Goal: Answer question/provide support

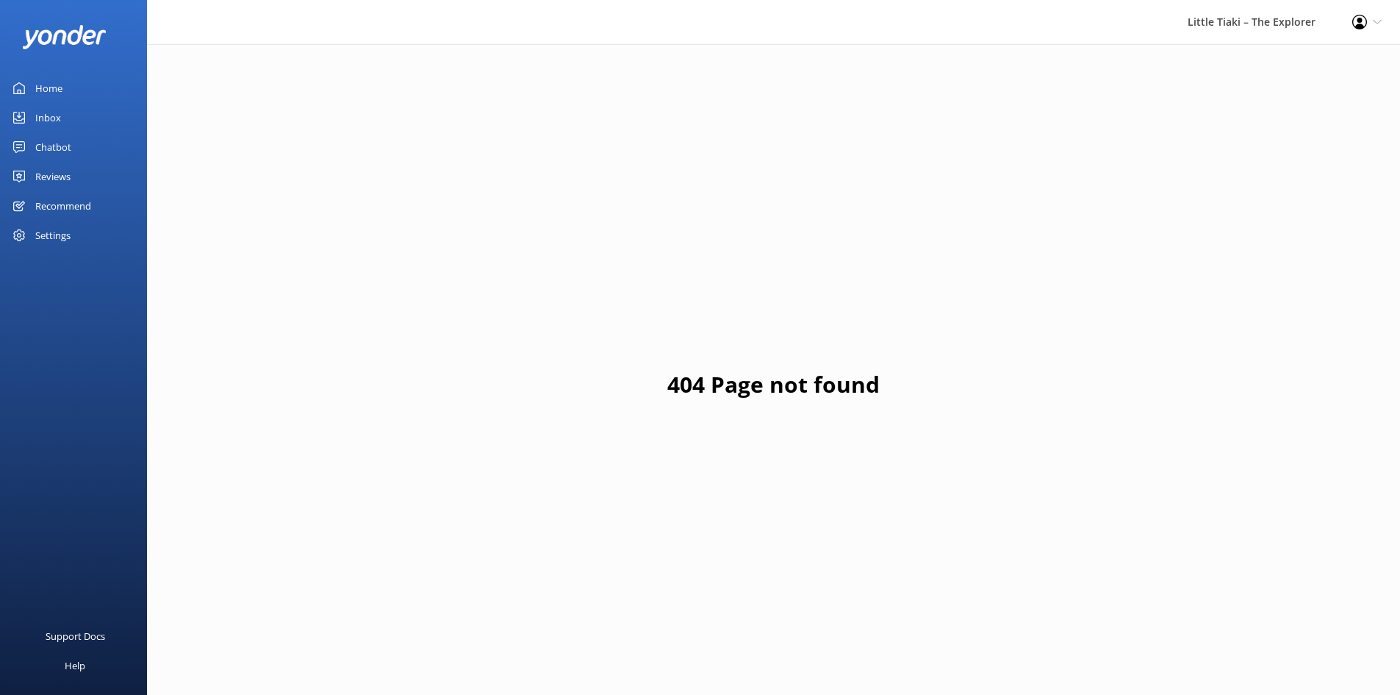
click at [85, 112] on link "Inbox" at bounding box center [73, 117] width 147 height 29
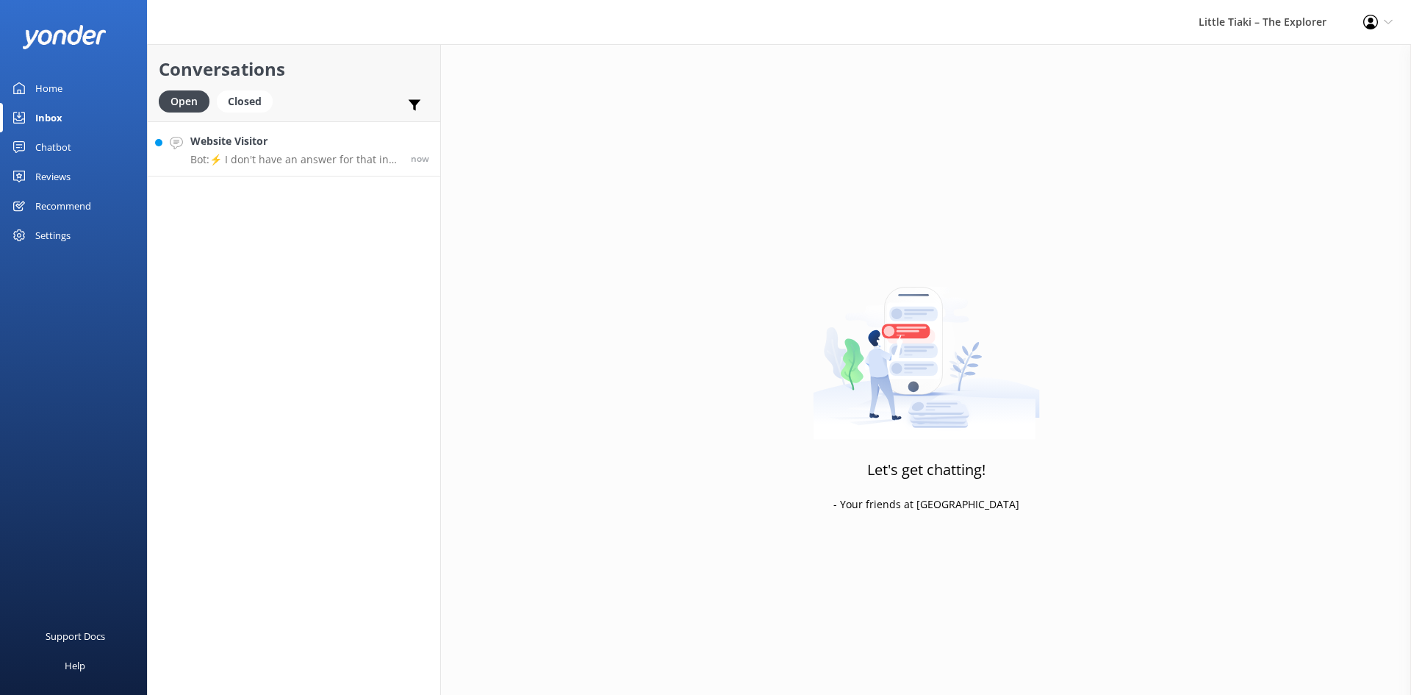
click at [321, 164] on p "Bot: ⚡ I don't have an answer for that in my knowledge base. Please try and rep…" at bounding box center [294, 159] width 209 height 13
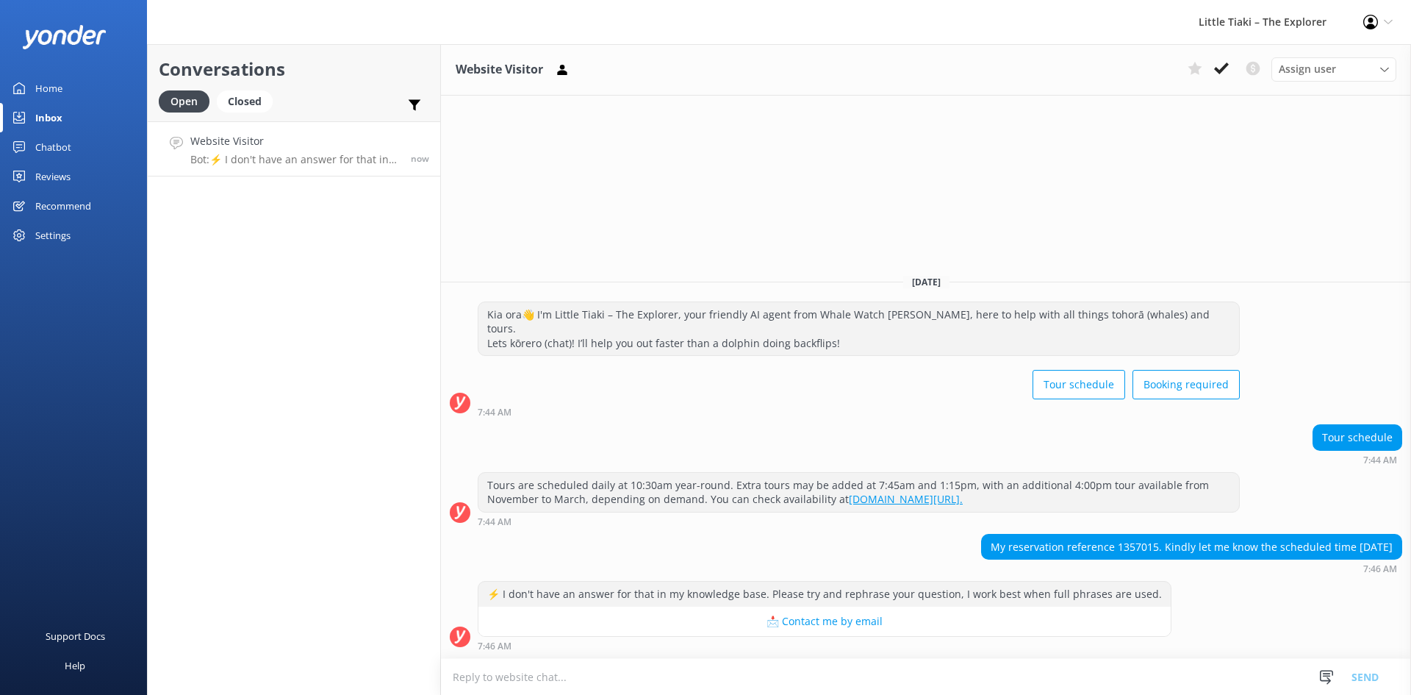
click at [1166, 546] on div "My reservation reference 1357015. Kindly let me know the scheduled time [DATE]" at bounding box center [1192, 546] width 420 height 25
copy div "1357015"
click at [725, 654] on div "⚡ I don't have an answer for that in my knowledge base. Please try and rephrase…" at bounding box center [926, 619] width 970 height 77
click at [703, 675] on textarea at bounding box center [926, 677] width 970 height 36
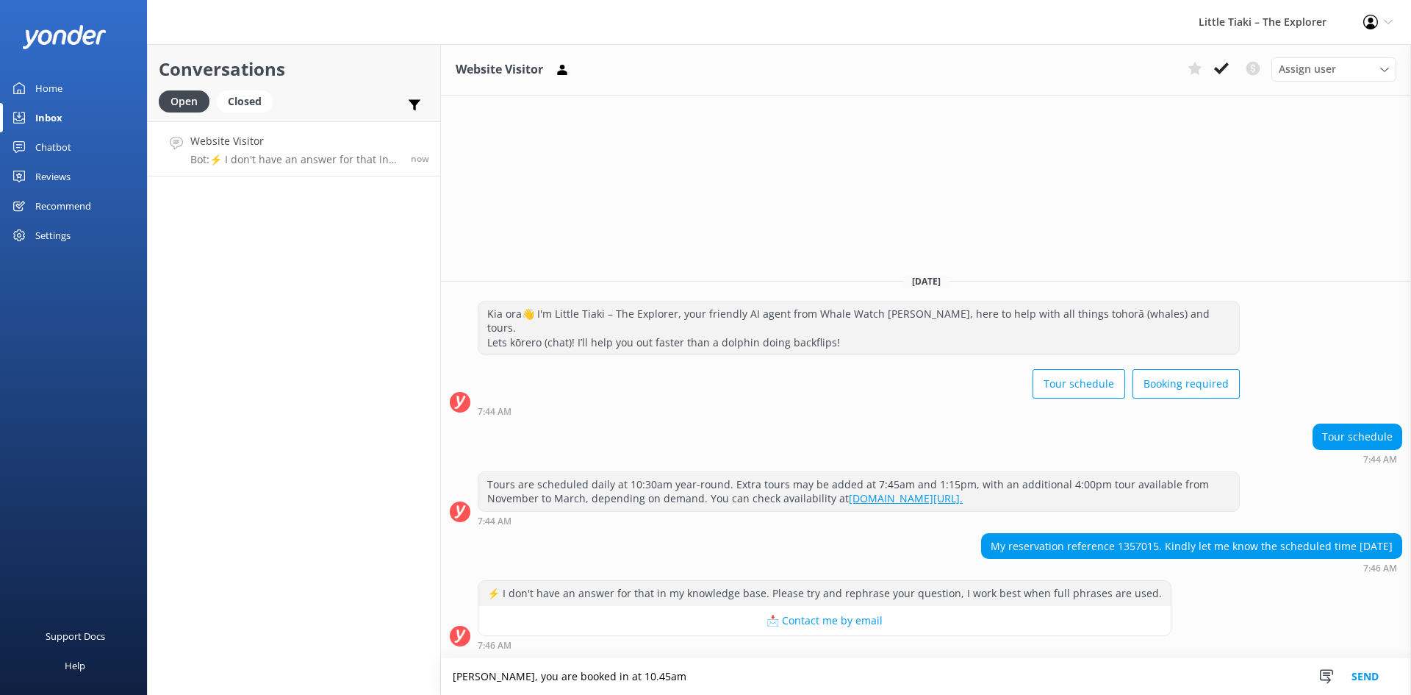
type textarea "[PERSON_NAME], you are booked in at 10.45am"
click at [1375, 675] on button "Send" at bounding box center [1365, 676] width 55 height 37
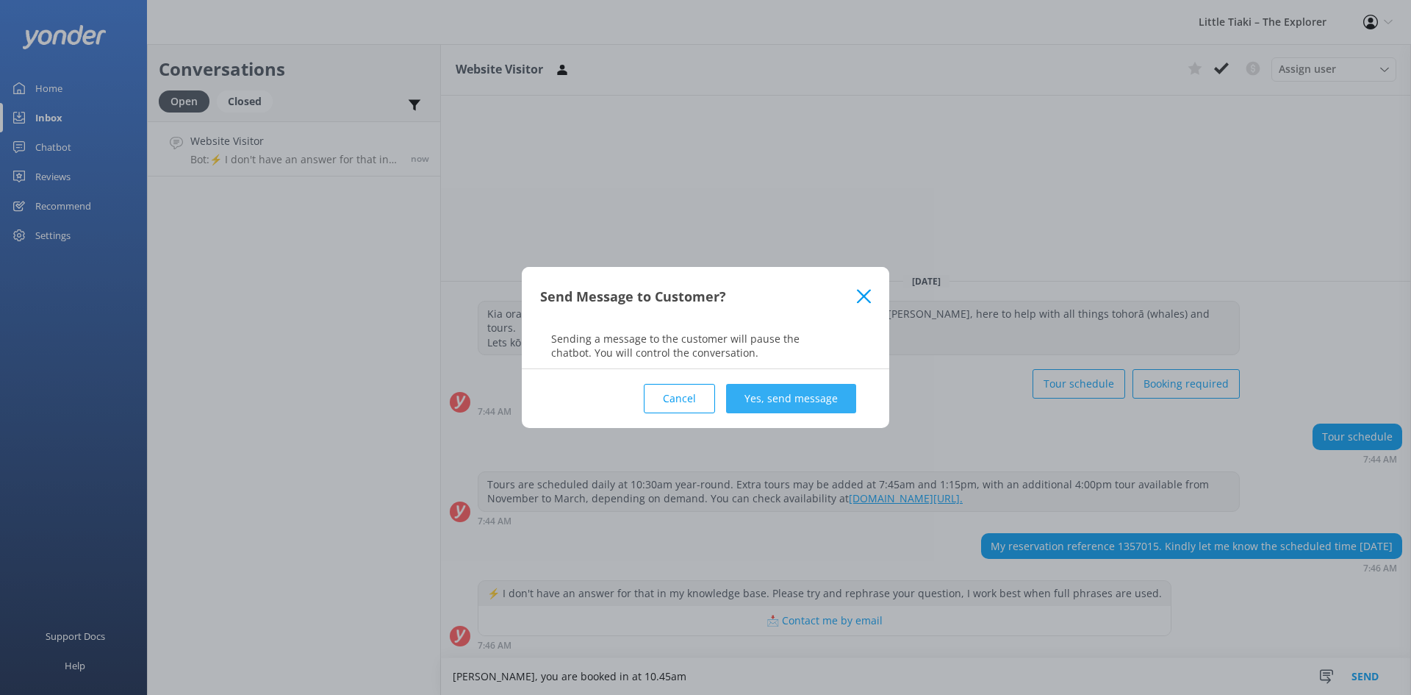
click at [797, 400] on button "Yes, send message" at bounding box center [791, 398] width 130 height 29
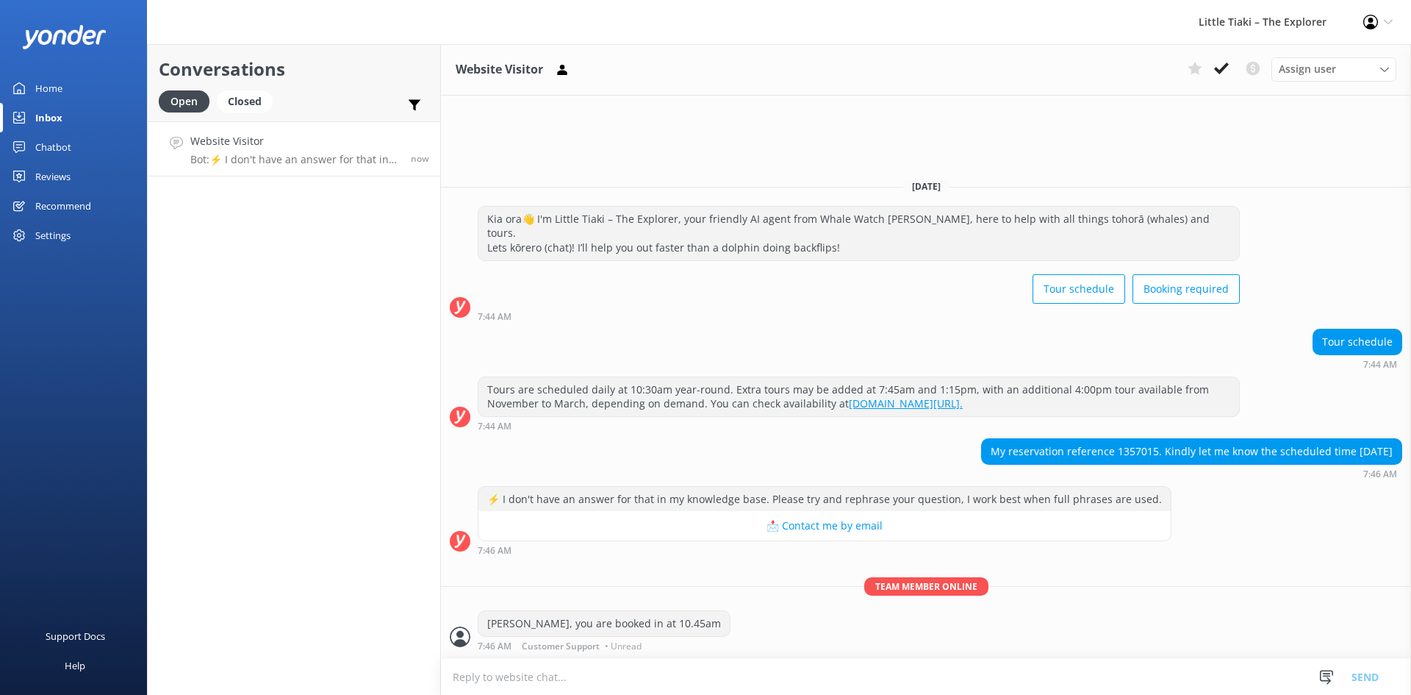
click at [64, 170] on div "Reviews" at bounding box center [52, 176] width 35 height 29
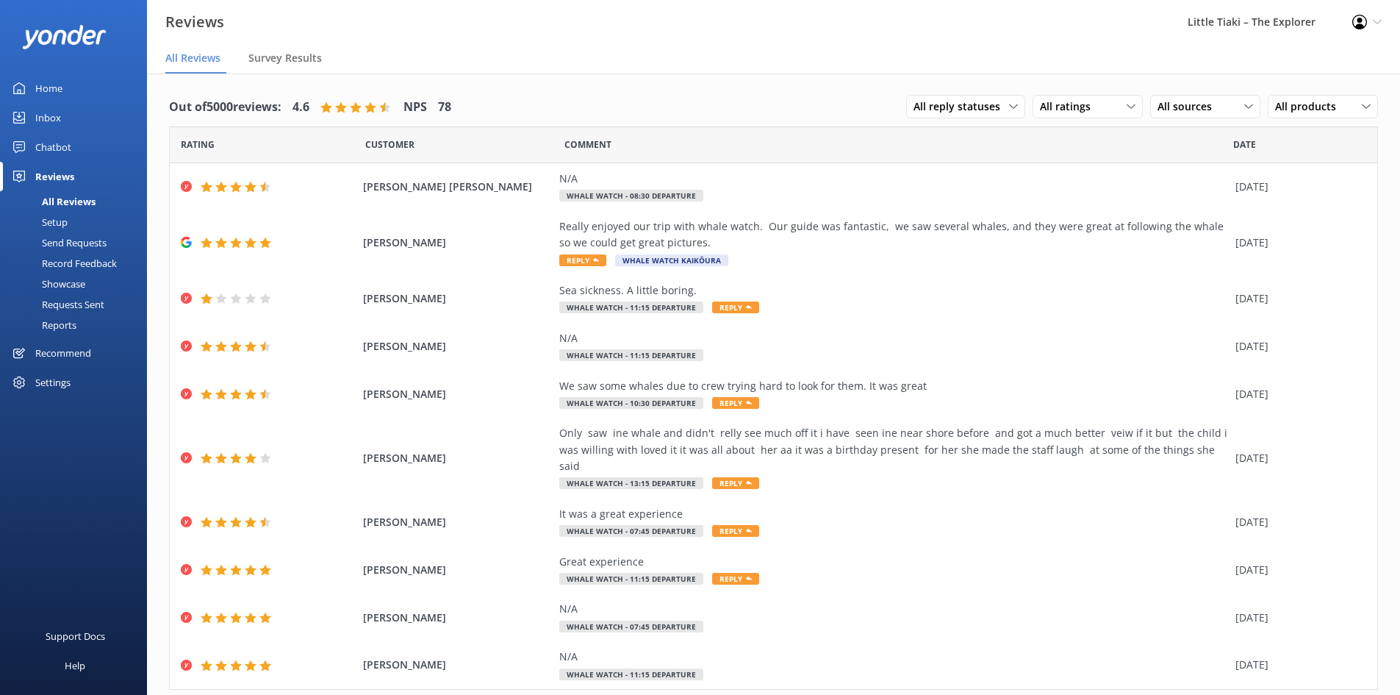
scroll to position [26, 0]
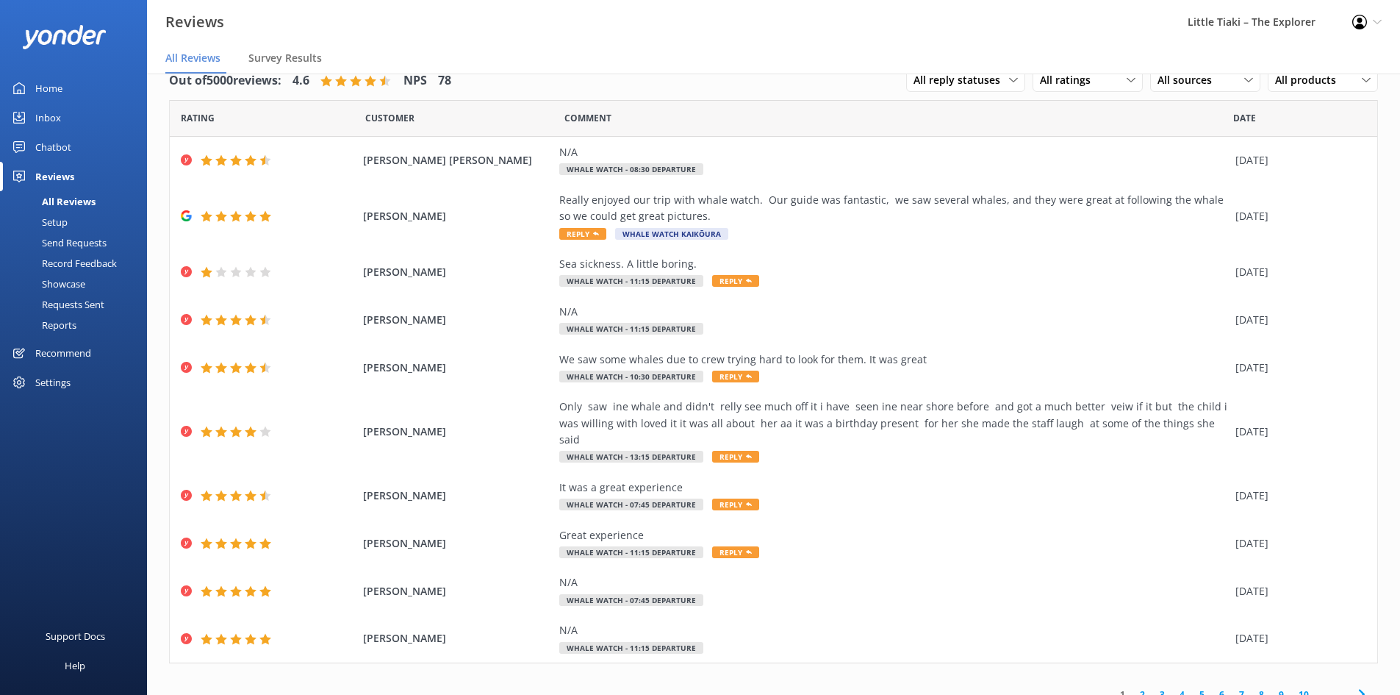
click at [1133, 687] on link "2" at bounding box center [1143, 694] width 20 height 14
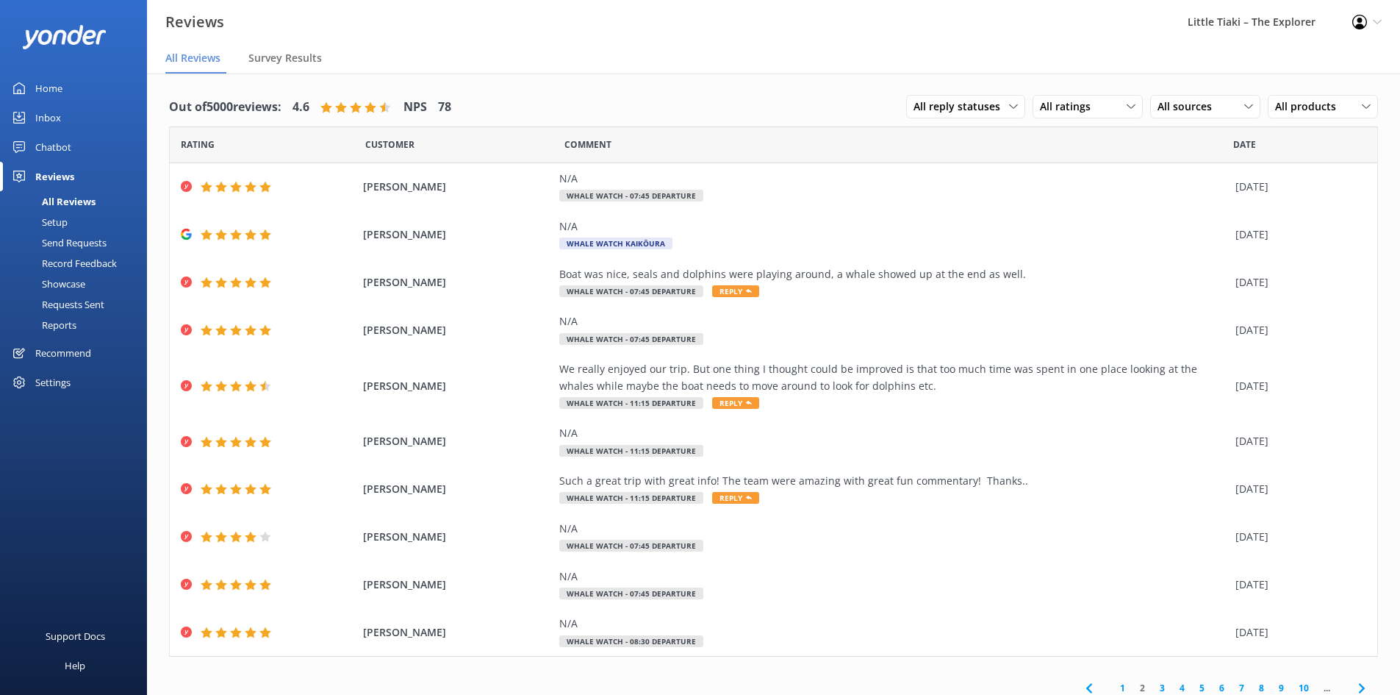
drag, startPoint x: 1388, startPoint y: 327, endPoint x: 1385, endPoint y: 359, distance: 31.7
click at [1385, 359] on div "Out of 5000 reviews: 4.6 NPS 78 All reply statuses All reply statuses Needs a r…" at bounding box center [773, 395] width 1253 height 645
click at [1152, 691] on link "3" at bounding box center [1162, 688] width 20 height 14
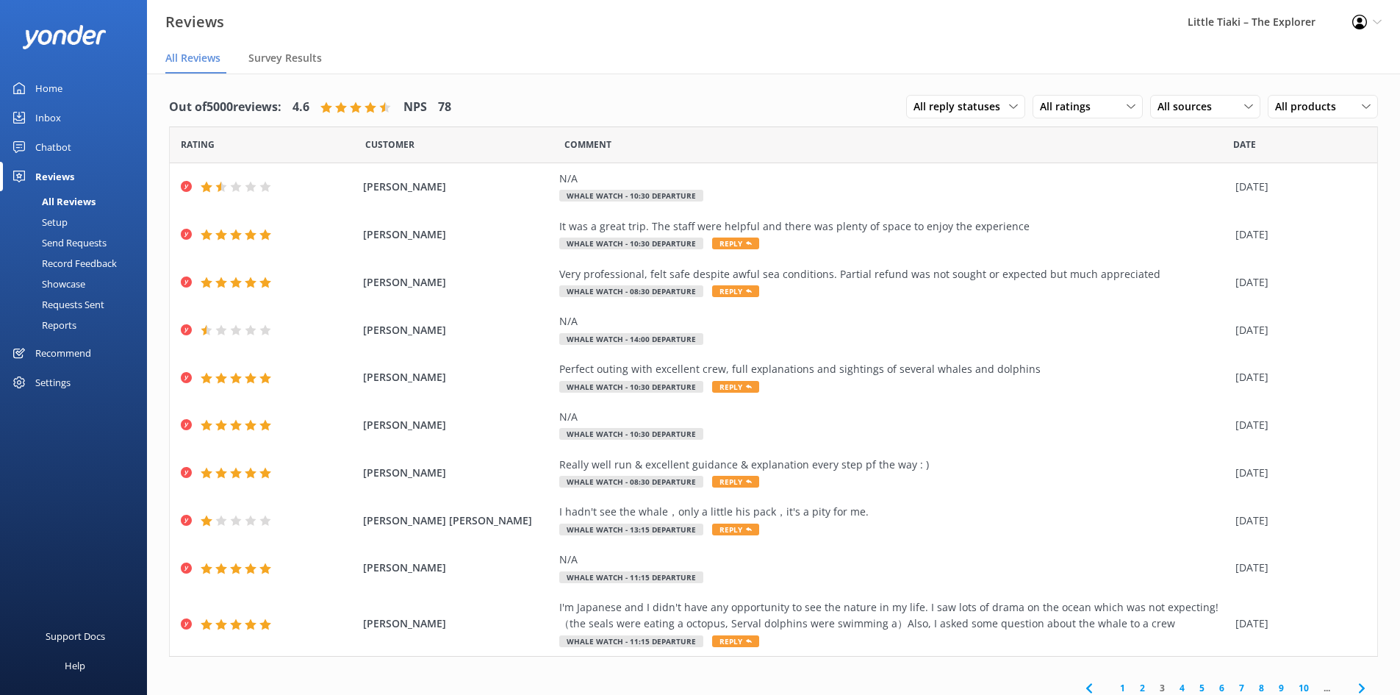
click at [1172, 690] on link "4" at bounding box center [1182, 688] width 20 height 14
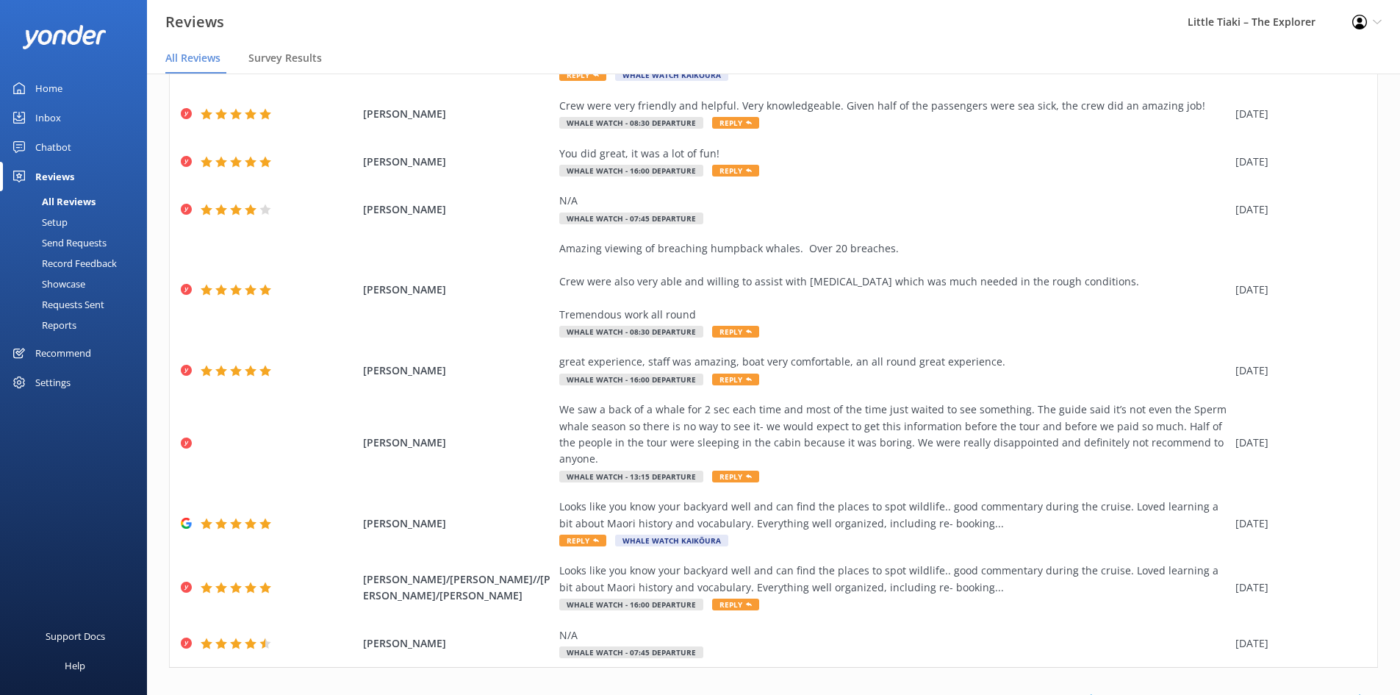
scroll to position [125, 0]
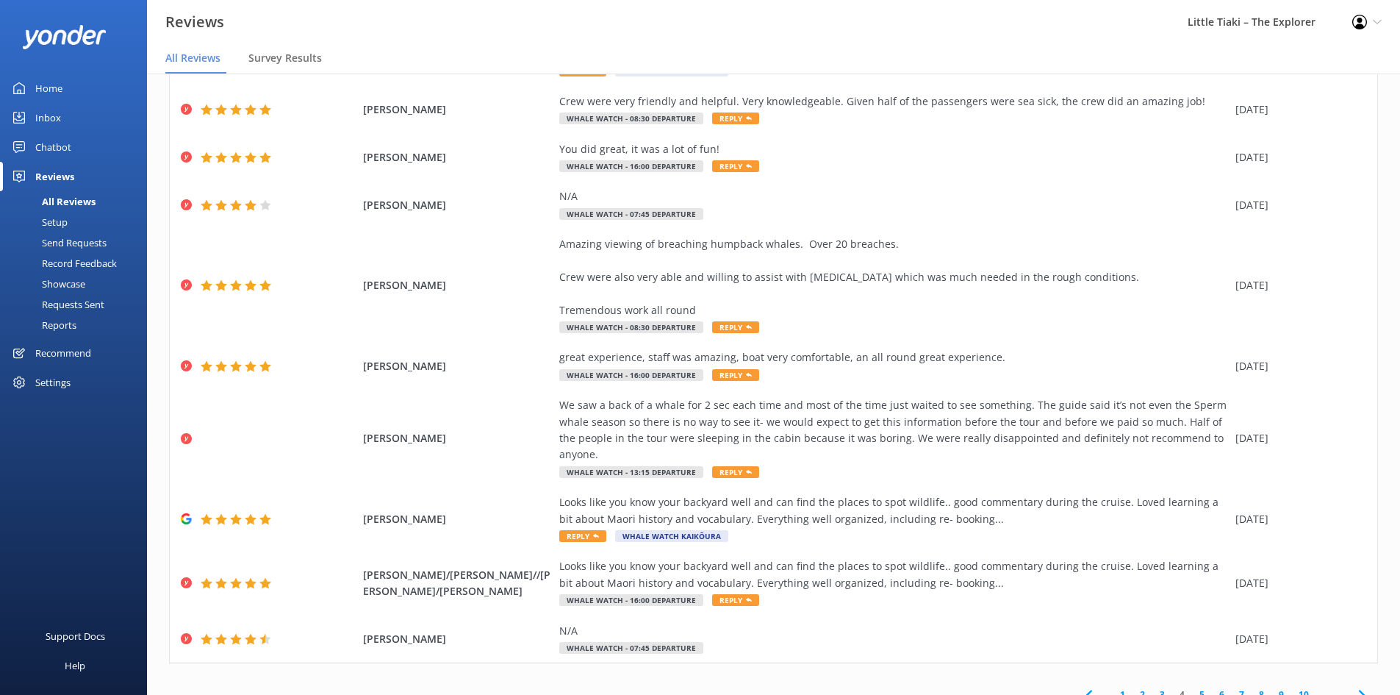
click at [1193, 687] on link "5" at bounding box center [1202, 694] width 20 height 14
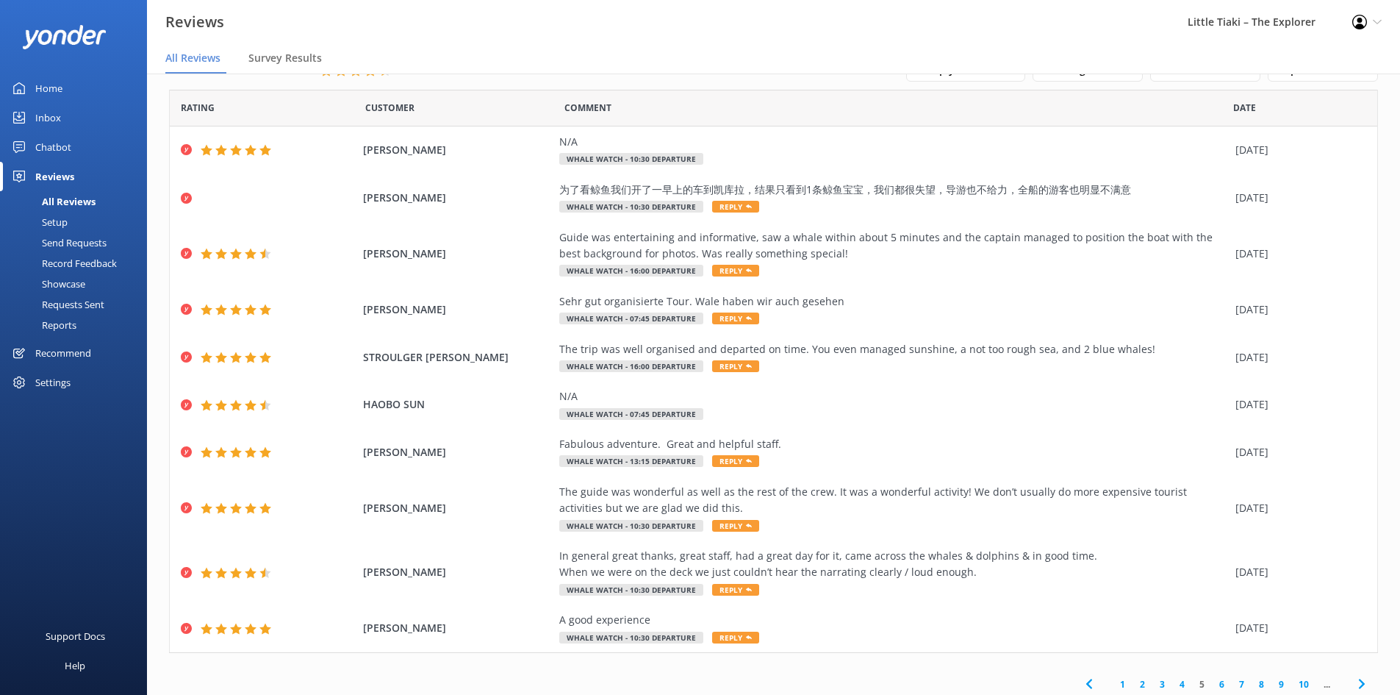
scroll to position [43, 0]
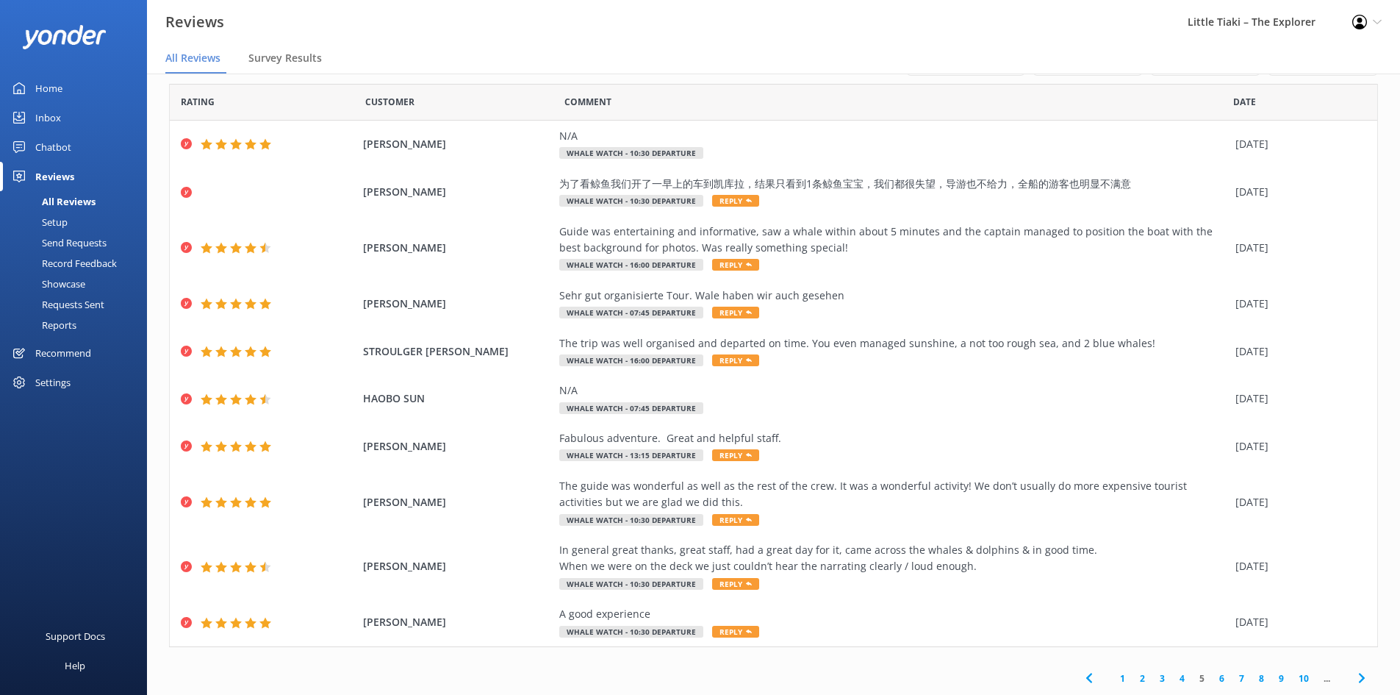
click at [1212, 675] on link "6" at bounding box center [1222, 678] width 20 height 14
